Goal: Information Seeking & Learning: Check status

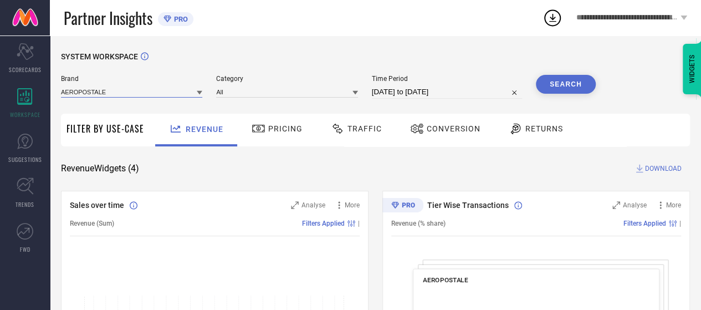
click at [91, 93] on input at bounding box center [131, 92] width 141 height 12
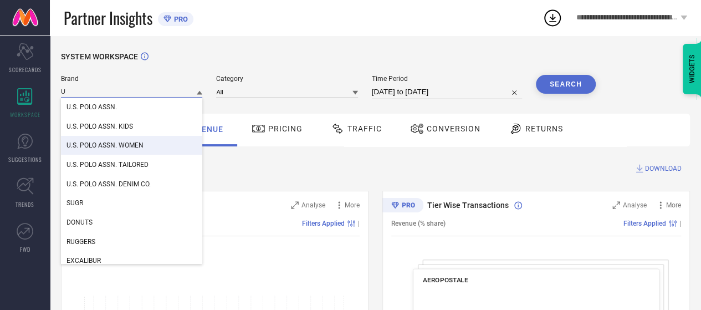
type input "U"
click at [123, 144] on span "U.S. POLO ASSN. WOMEN" at bounding box center [105, 145] width 77 height 8
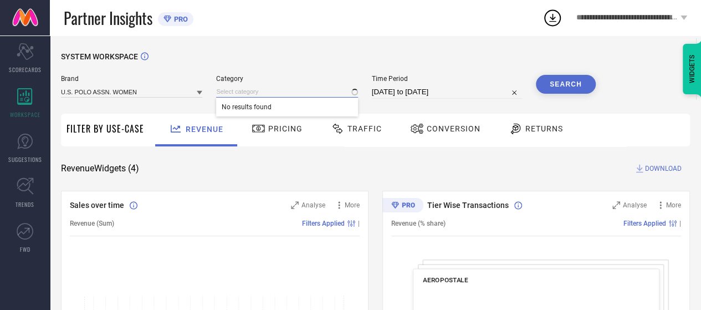
click at [227, 90] on input at bounding box center [286, 92] width 141 height 12
click at [334, 72] on div "SYSTEM WORKSPACE" at bounding box center [375, 63] width 629 height 23
click at [316, 94] on input at bounding box center [286, 92] width 141 height 12
click at [401, 96] on input "[DATE] to [DATE]" at bounding box center [447, 91] width 150 height 13
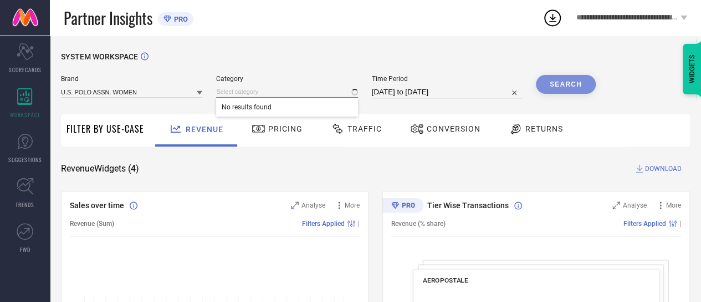
select select "7"
select select "2025"
select select "8"
select select "2025"
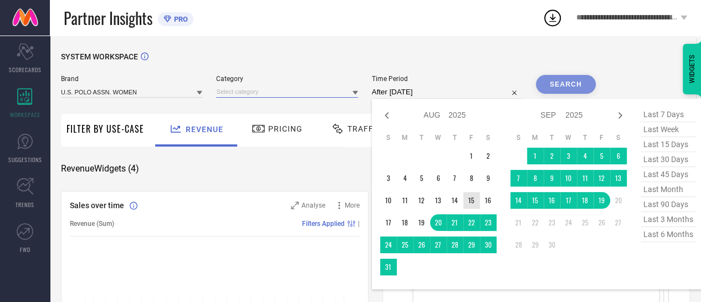
click at [478, 201] on td "15" at bounding box center [472, 200] width 17 height 17
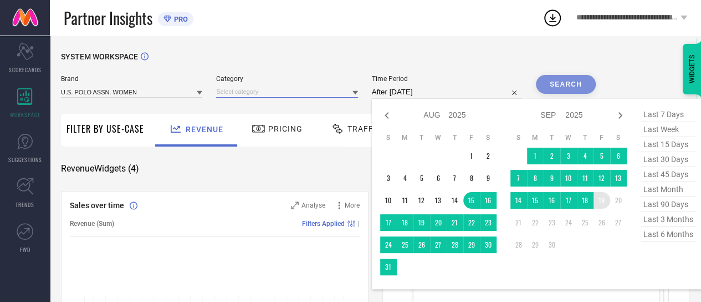
type input "[DATE] to [DATE]"
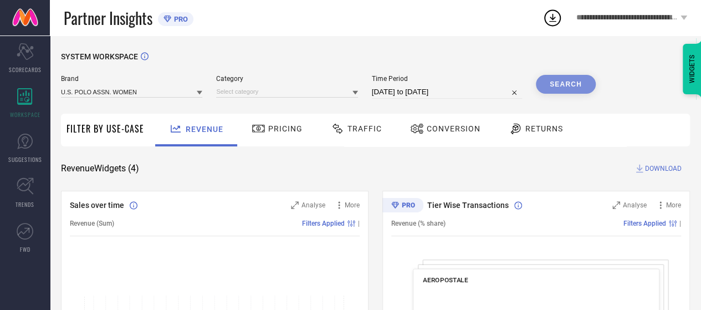
click at [576, 85] on div "Search" at bounding box center [566, 84] width 60 height 19
click at [301, 94] on input at bounding box center [286, 92] width 141 height 12
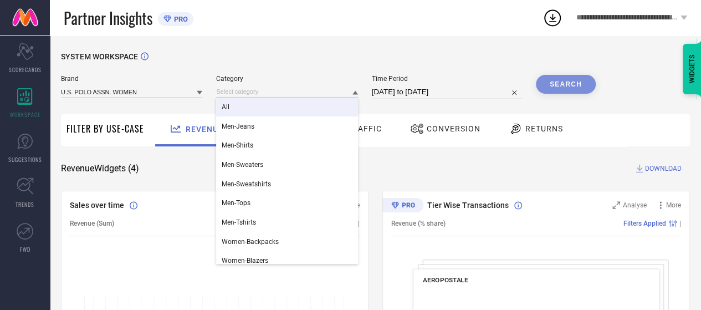
click at [270, 106] on div "All" at bounding box center [286, 107] width 141 height 19
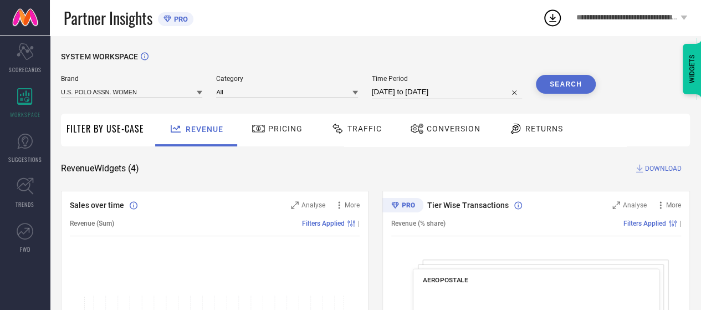
click at [576, 80] on button "Search" at bounding box center [566, 84] width 60 height 19
click at [421, 124] on div at bounding box center [418, 128] width 17 height 13
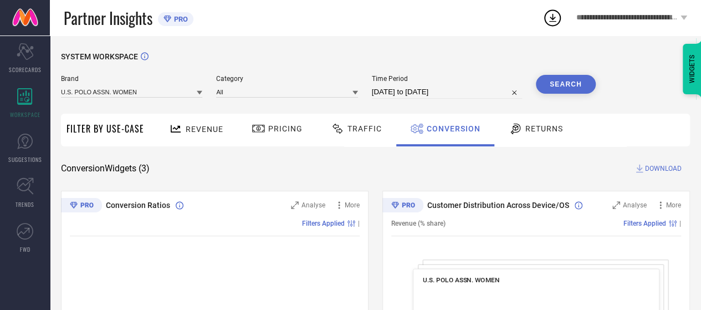
click at [360, 129] on span "Traffic" at bounding box center [365, 128] width 34 height 9
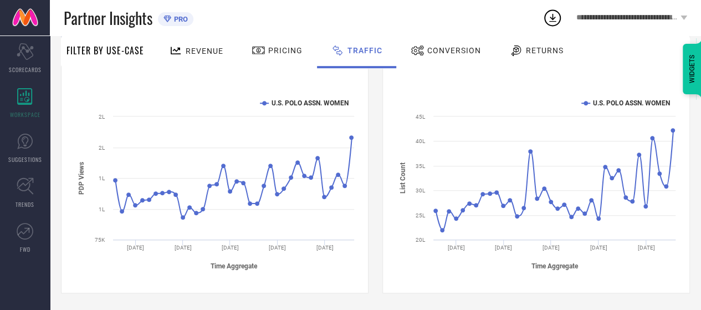
scroll to position [8, 0]
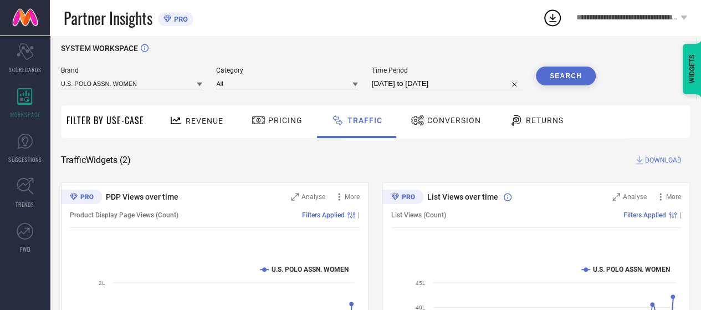
click at [428, 123] on span "Conversion" at bounding box center [455, 120] width 54 height 9
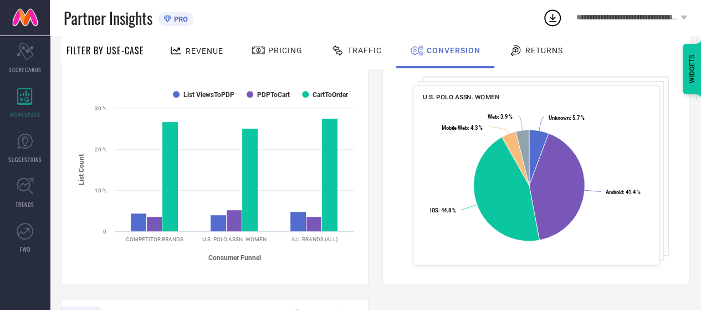
scroll to position [166, 0]
